Goal: Task Accomplishment & Management: Manage account settings

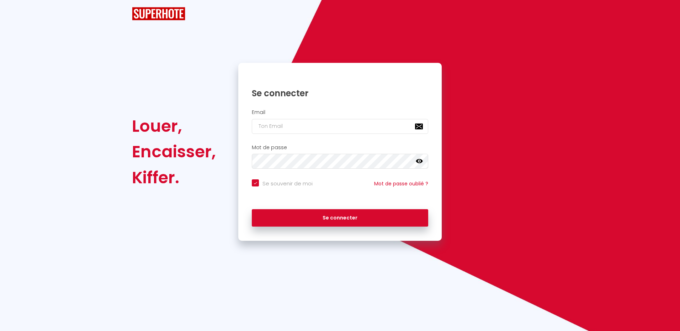
checkbox input "true"
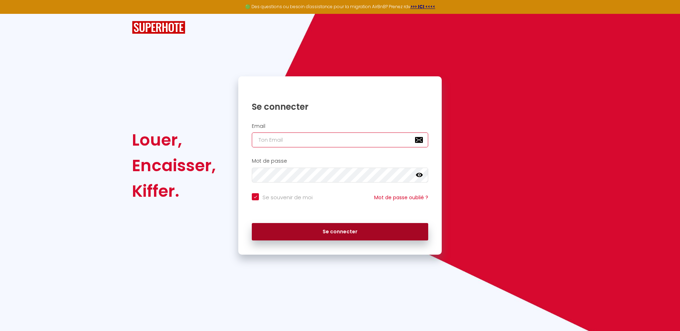
type input "[EMAIL_ADDRESS][DOMAIN_NAME]"
click at [345, 233] on button "Se connecter" at bounding box center [340, 232] width 176 height 18
checkbox input "true"
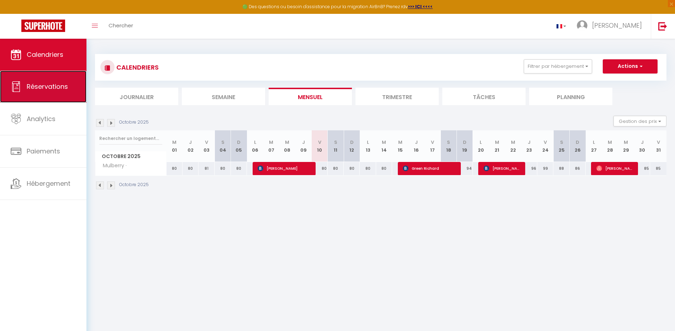
click at [41, 82] on span "Réservations" at bounding box center [47, 86] width 41 height 9
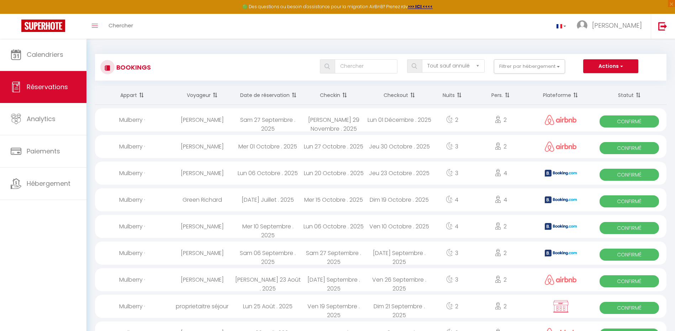
click at [273, 94] on th "Date de réservation" at bounding box center [268, 95] width 66 height 19
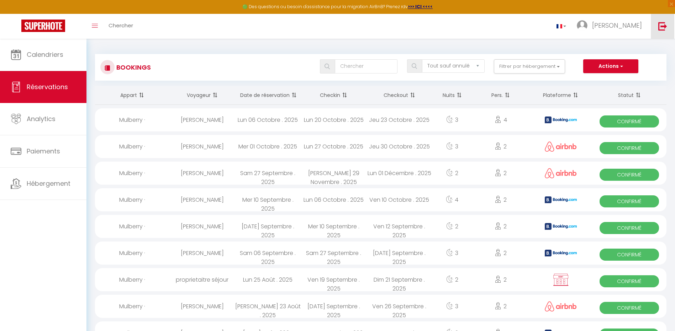
click at [665, 27] on img at bounding box center [662, 26] width 9 height 9
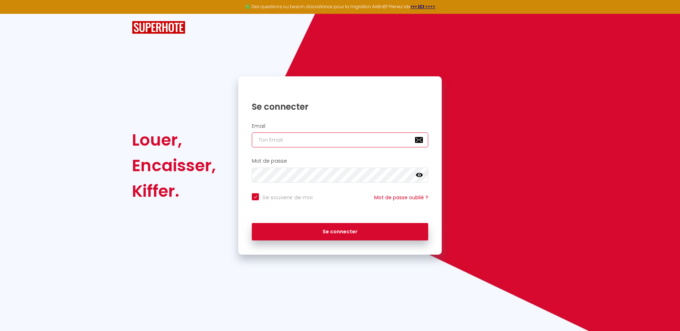
type input "[EMAIL_ADDRESS][DOMAIN_NAME]"
checkbox input "true"
